Goal: Information Seeking & Learning: Learn about a topic

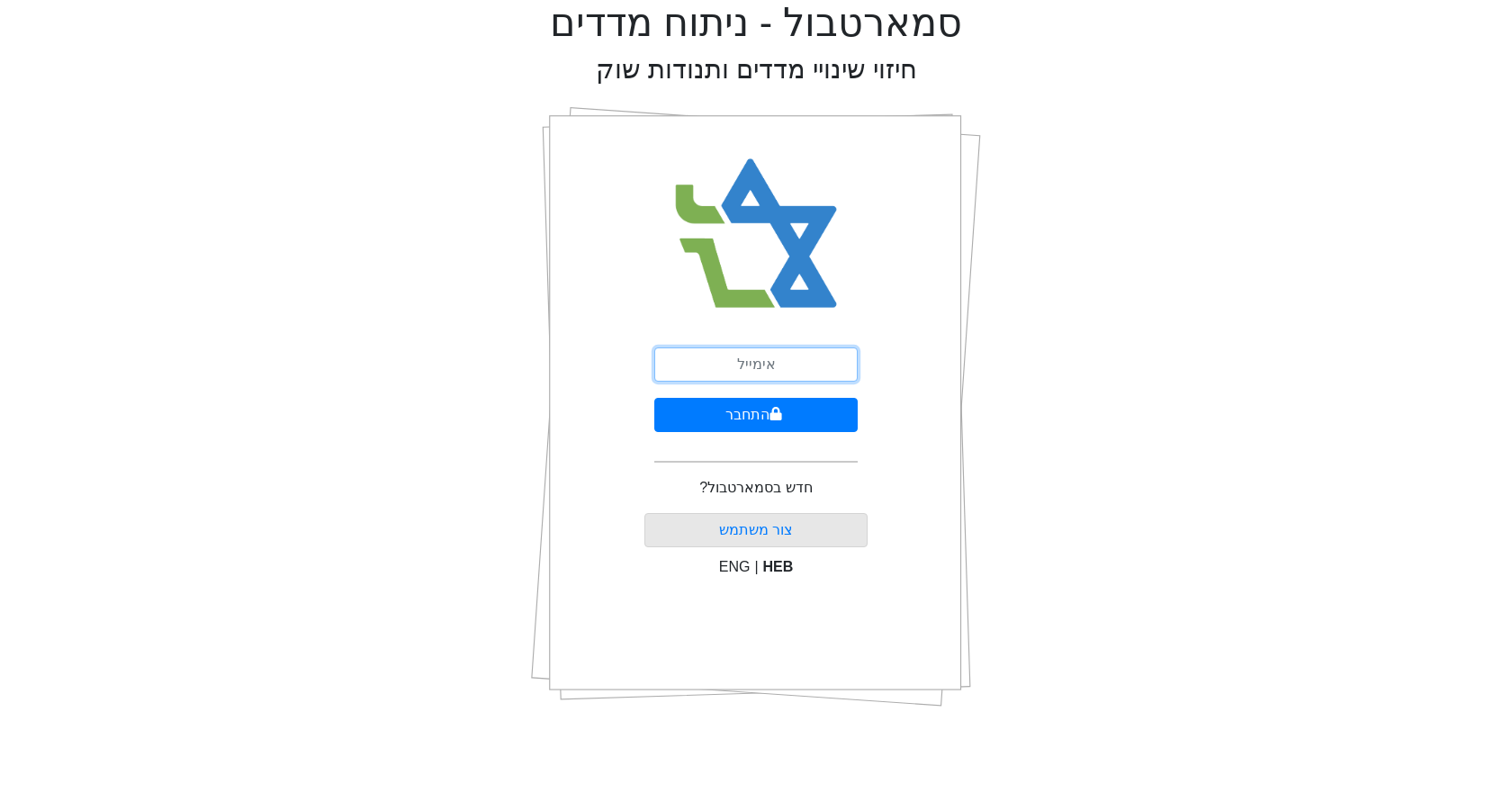
click at [785, 364] on input "email" at bounding box center [756, 364] width 204 height 34
type input "[EMAIL_ADDRESS][DOMAIN_NAME]"
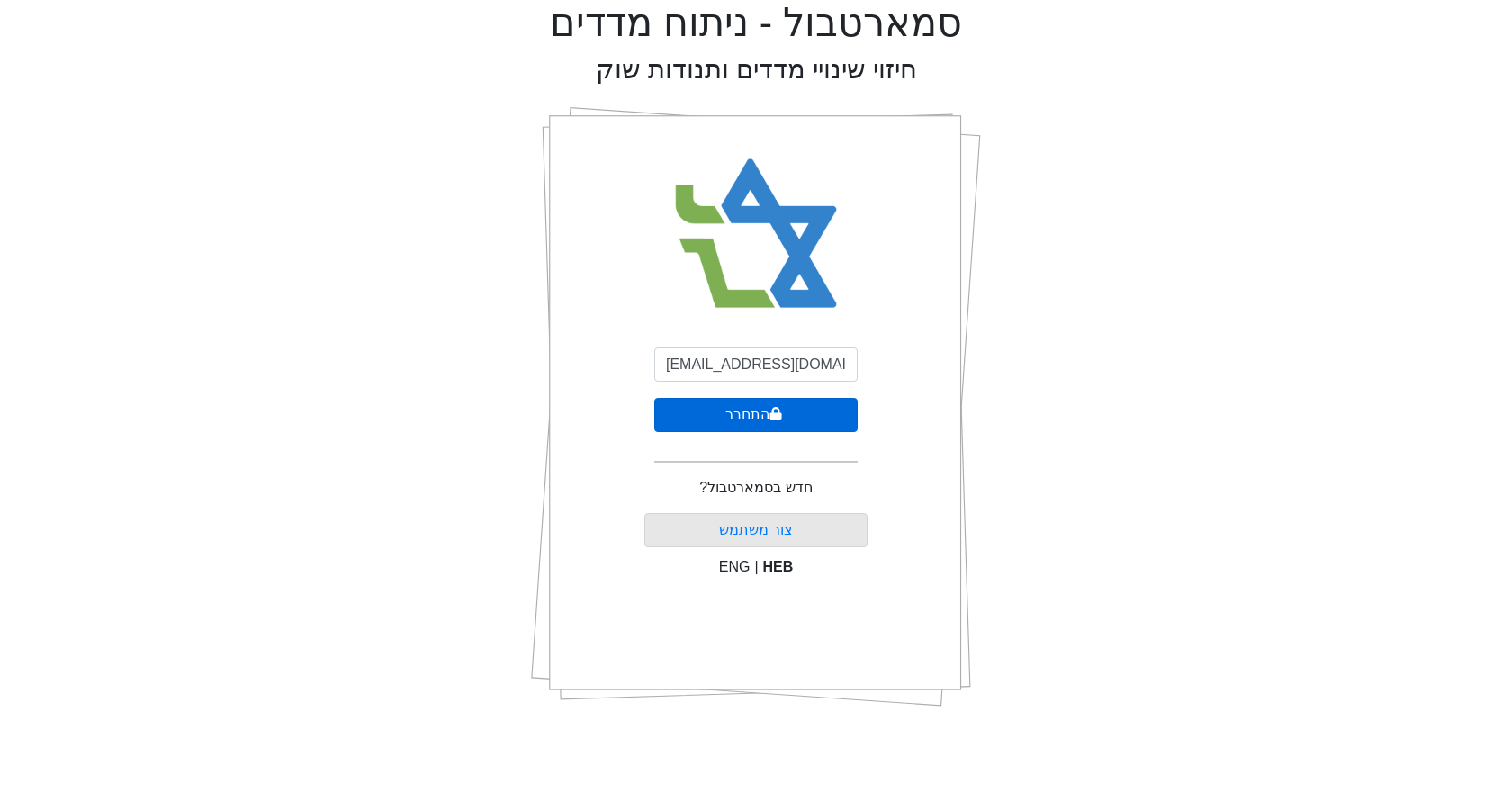
click at [795, 416] on button "התחבר" at bounding box center [756, 414] width 204 height 34
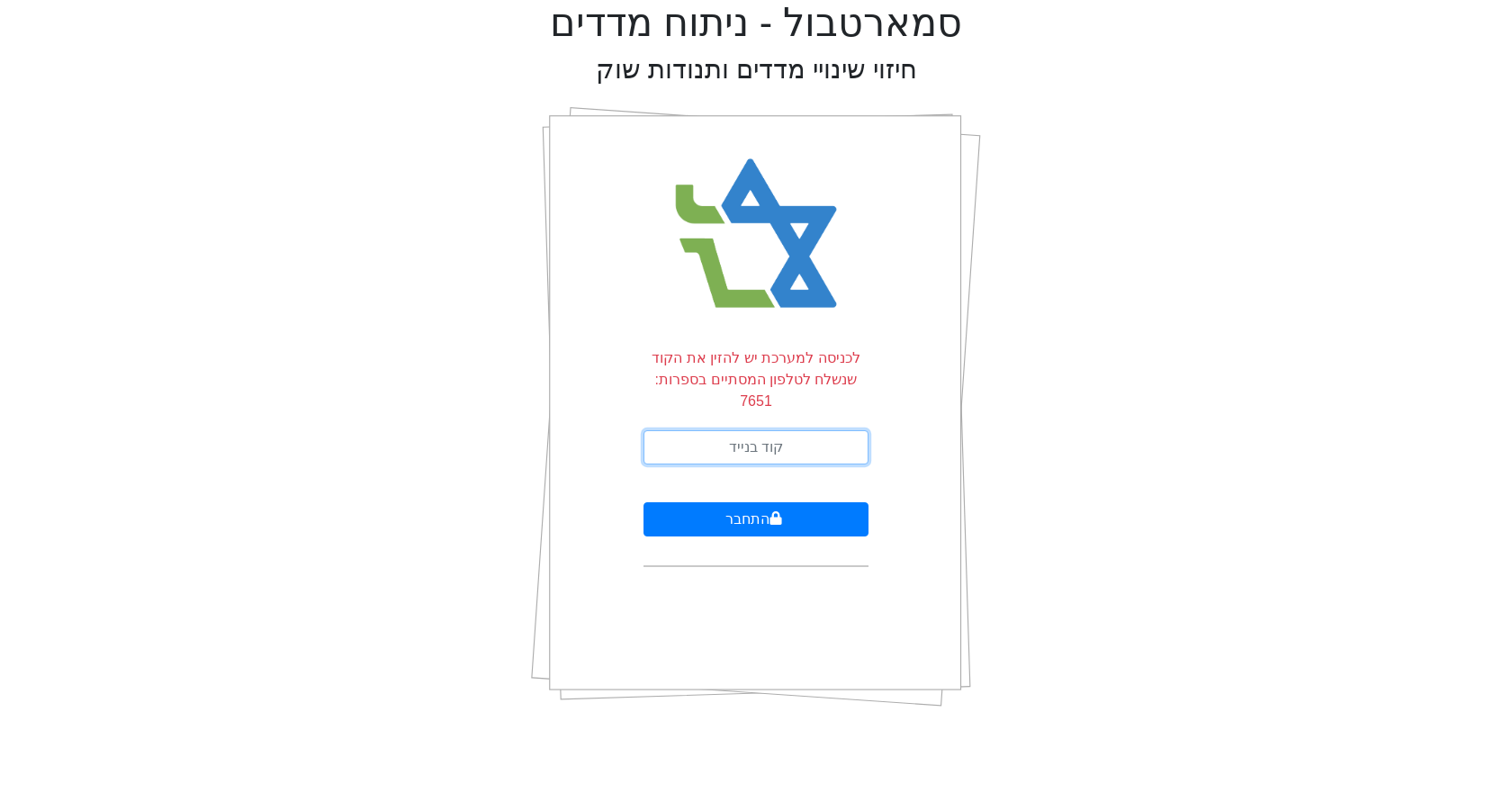
click at [767, 430] on input "text" at bounding box center [755, 447] width 225 height 34
type input "634531"
click at [643, 502] on button "התחבר" at bounding box center [755, 519] width 225 height 34
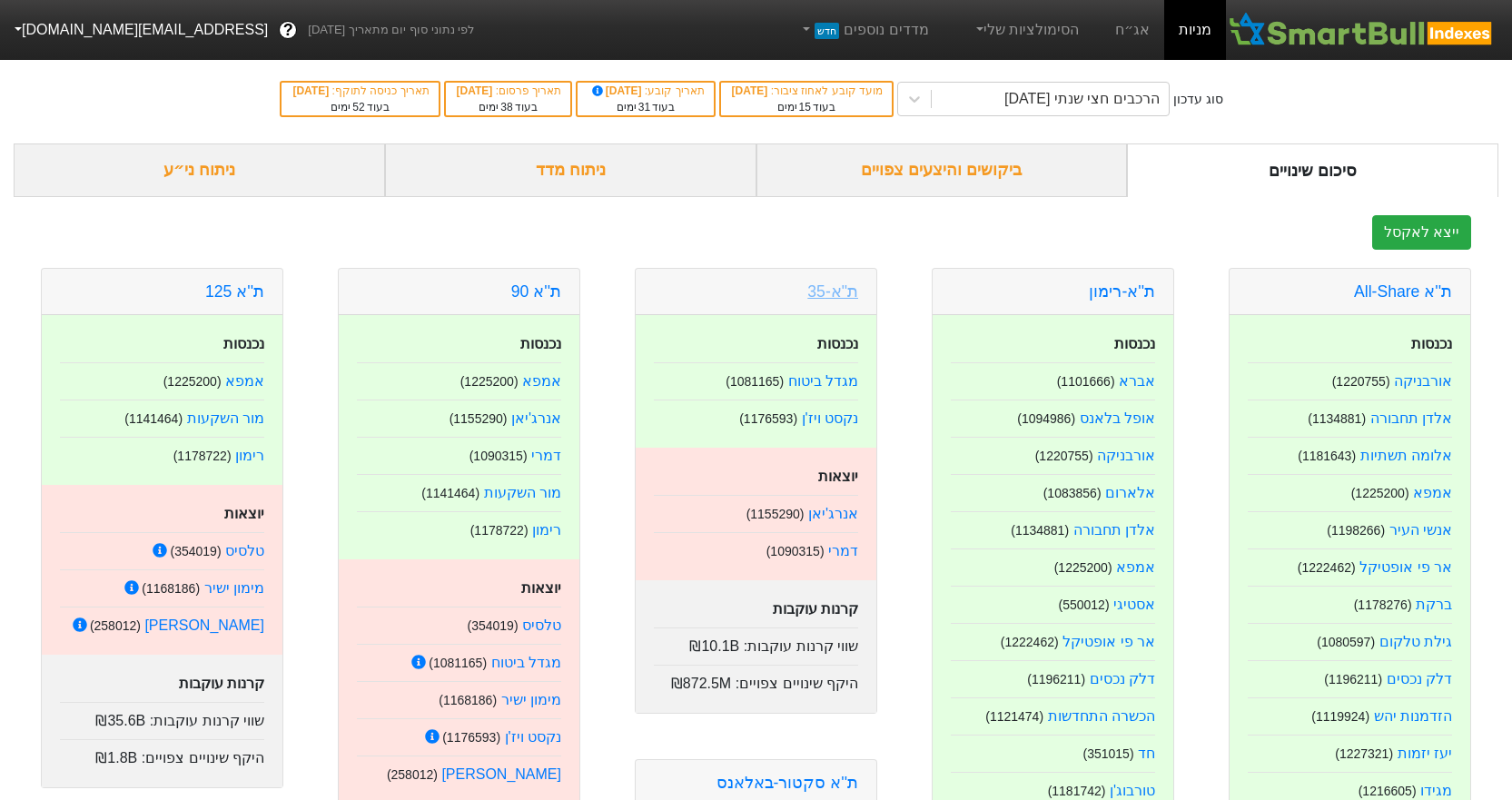
click at [841, 288] on link "ת"א-35" at bounding box center [833, 291] width 50 height 18
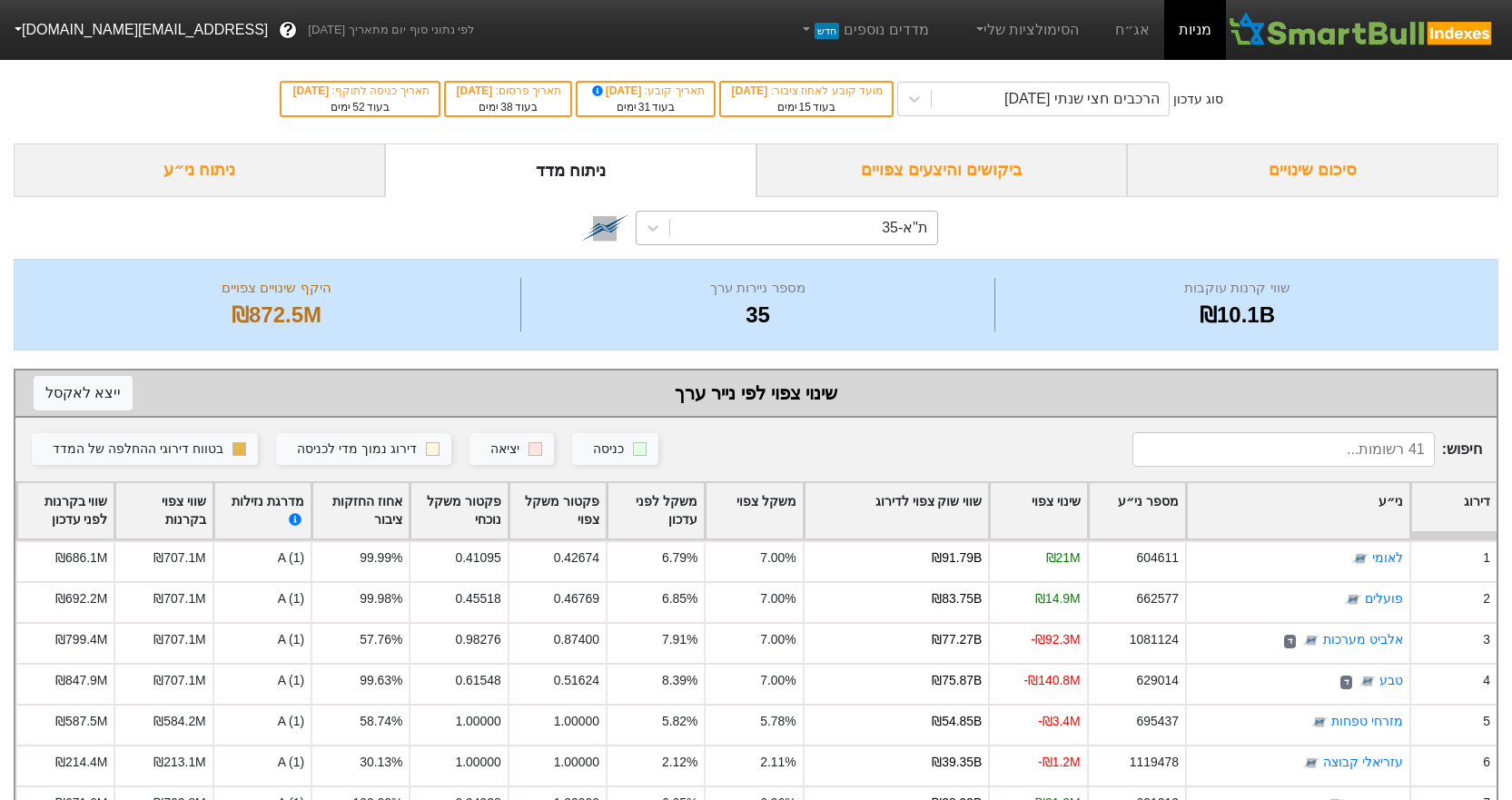
click at [764, 229] on div "ת"א-35" at bounding box center [804, 227] width 267 height 33
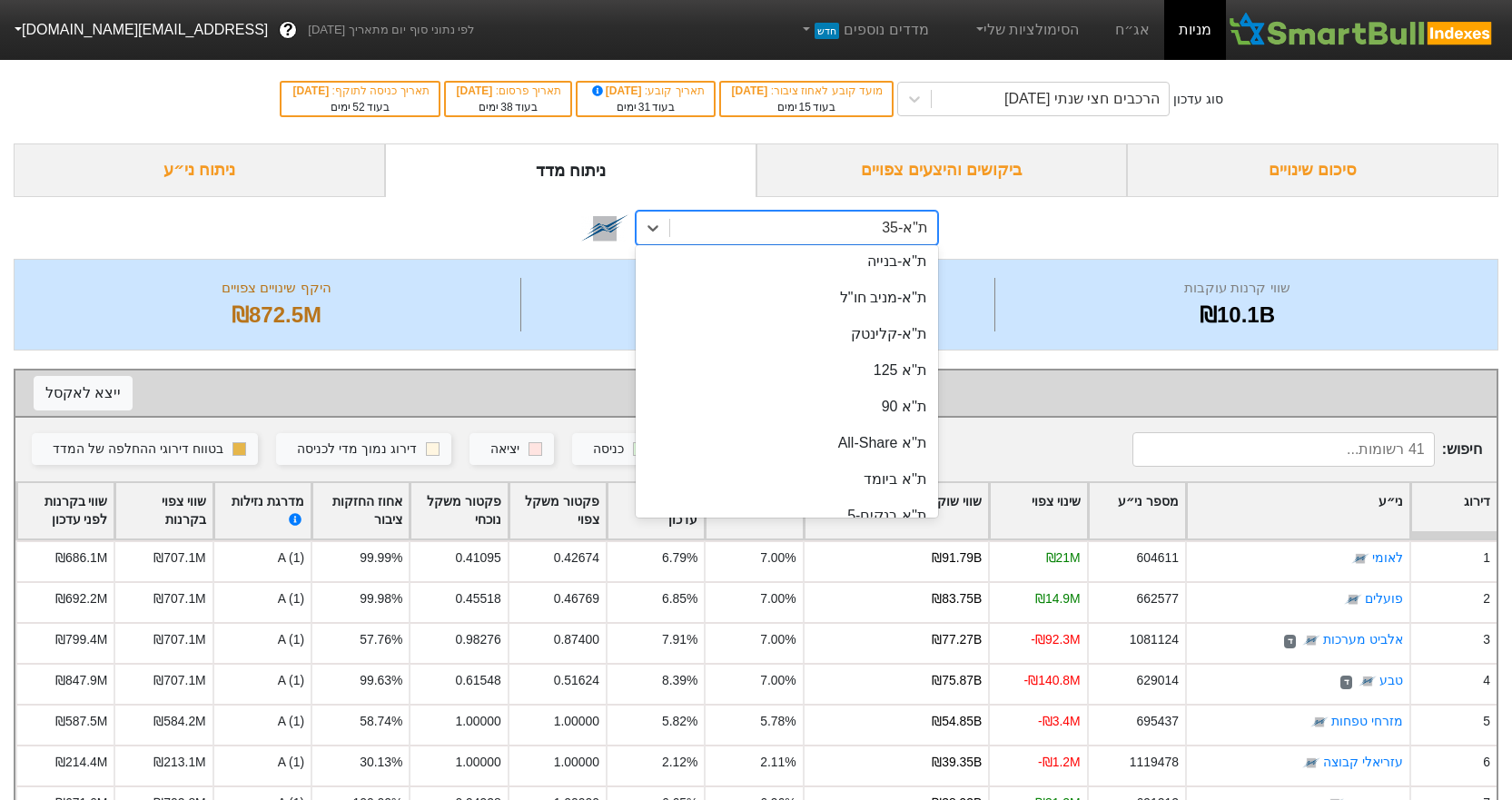
scroll to position [181, 0]
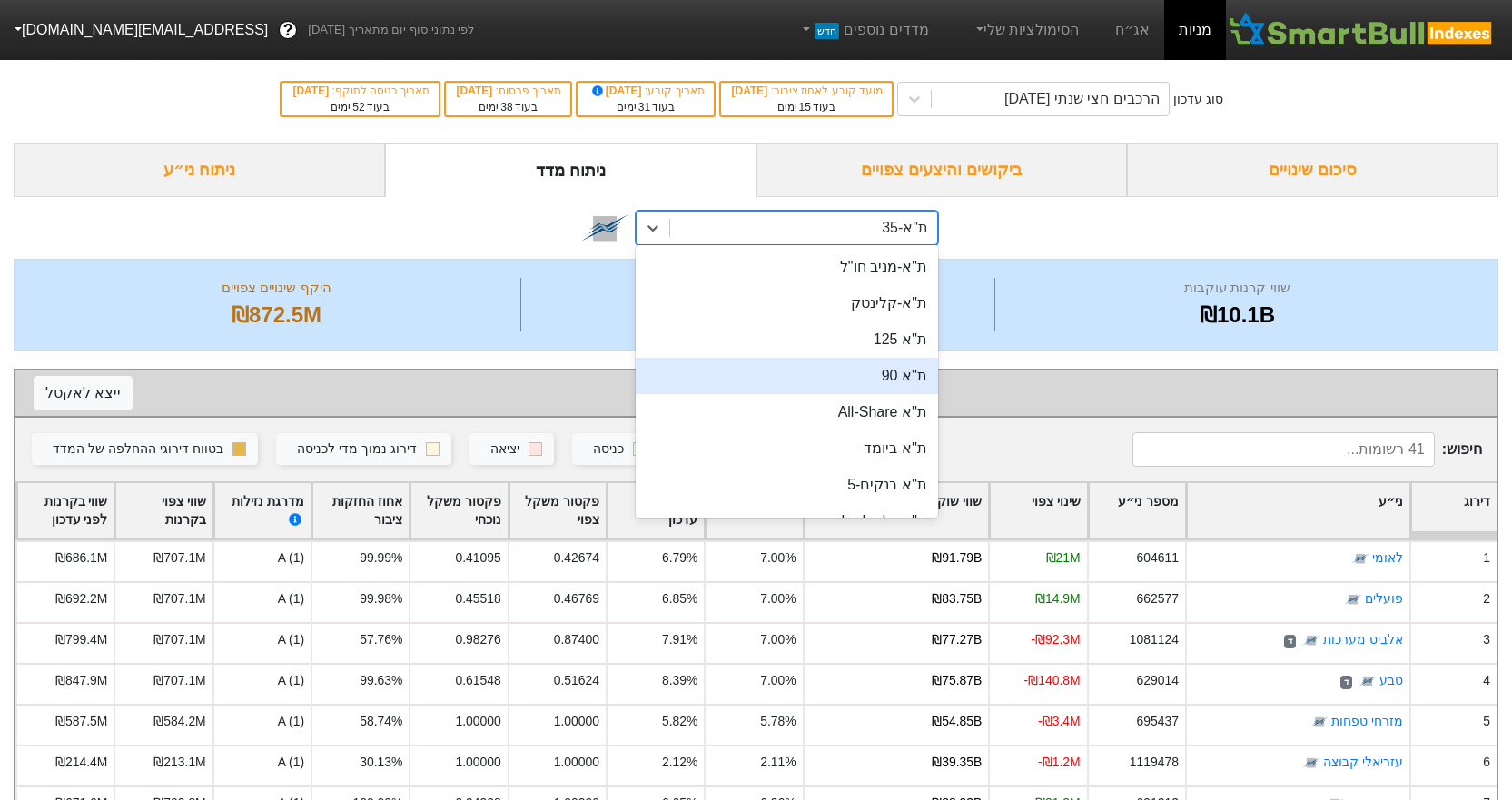
click at [835, 370] on div "ת''א 90" at bounding box center [786, 376] width 302 height 36
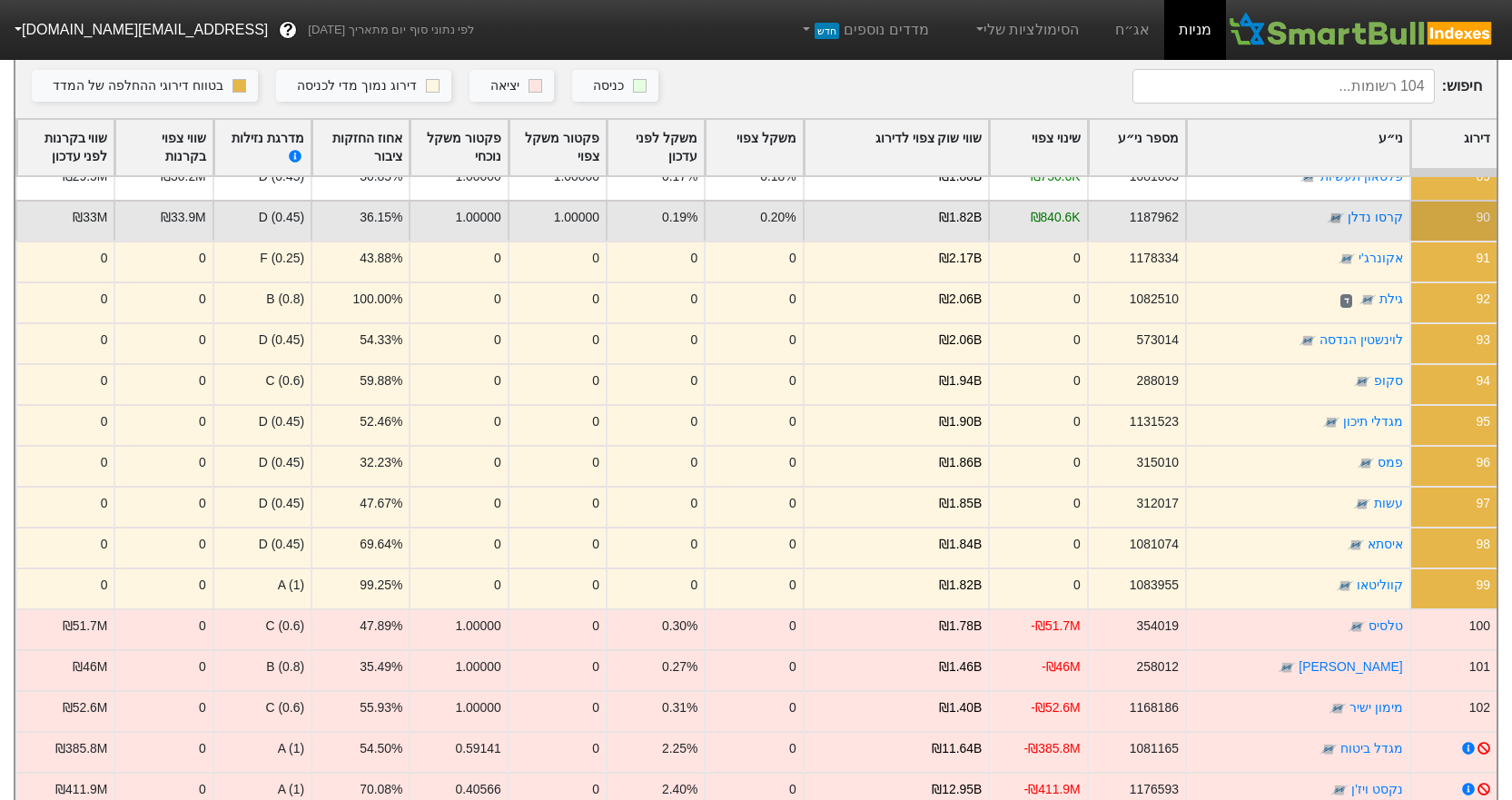
scroll to position [409, 0]
